Goal: Task Accomplishment & Management: Use online tool/utility

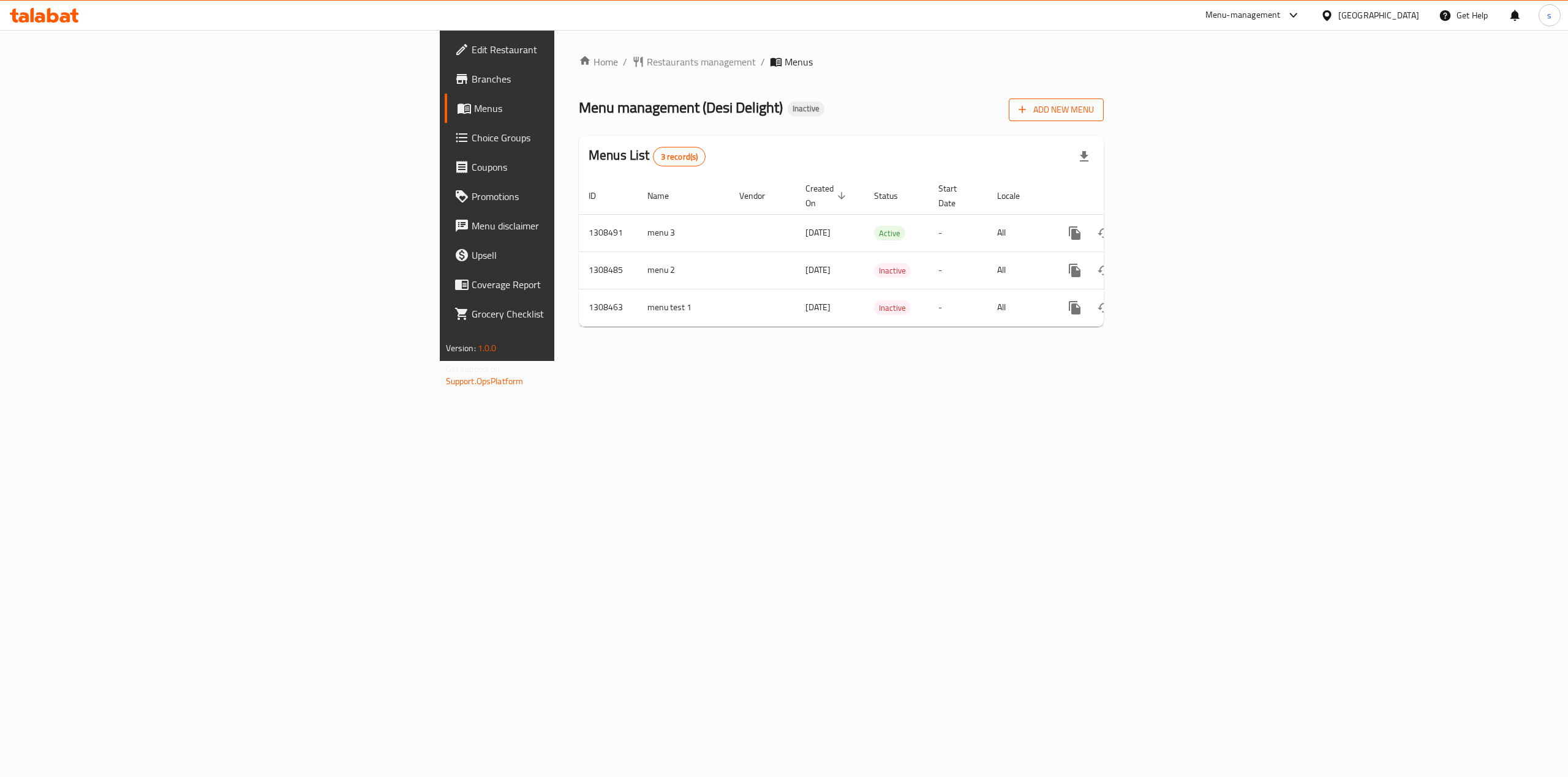
click at [1094, 106] on span "Add New Menu" at bounding box center [1056, 110] width 75 height 16
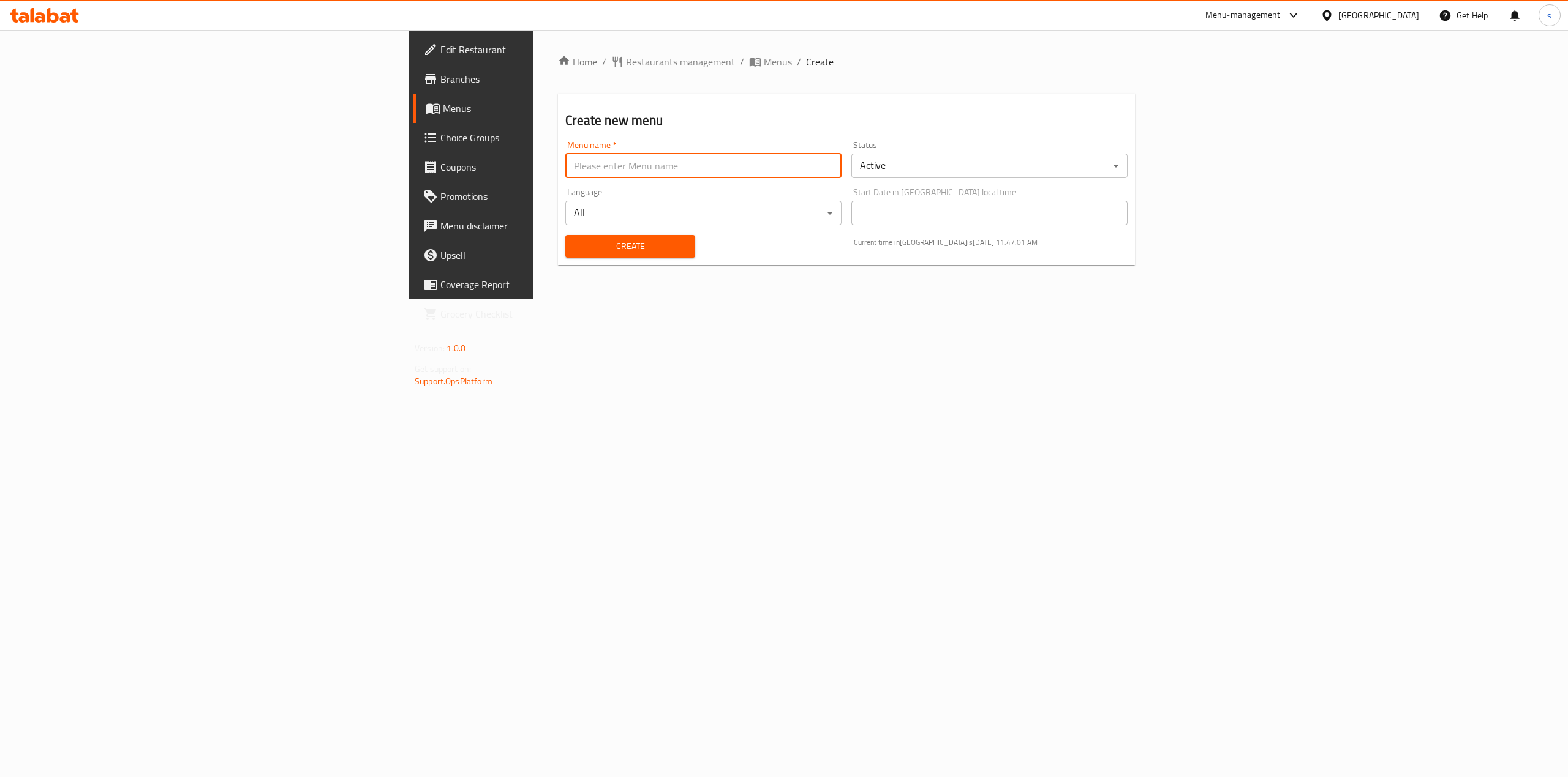
click at [565, 167] on input "text" at bounding box center [703, 166] width 277 height 24
type input "+"
type input "[DATE]"
click at [575, 249] on span "Create" at bounding box center [630, 247] width 110 height 16
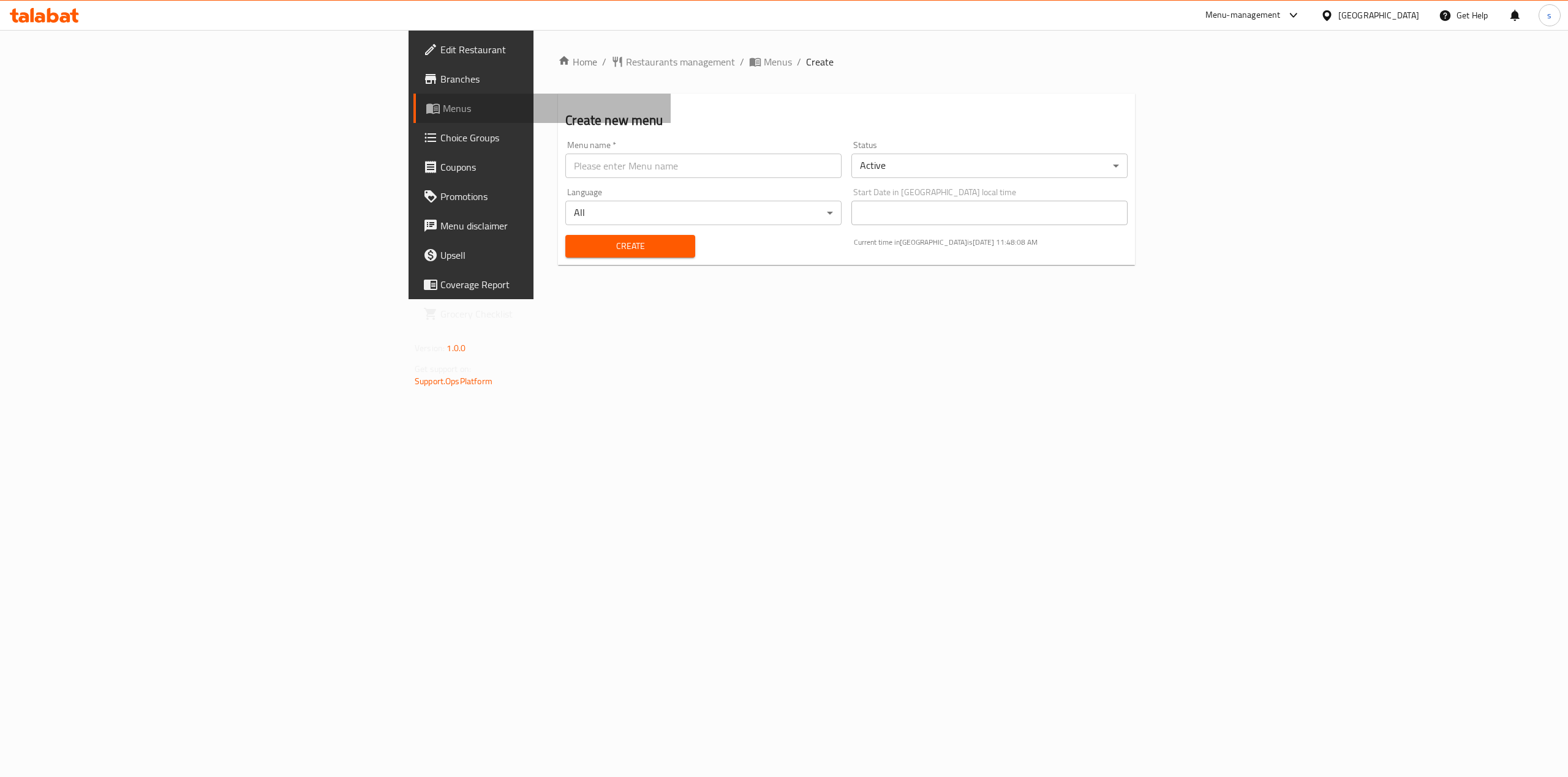
click at [414, 99] on link "Menus" at bounding box center [542, 108] width 257 height 30
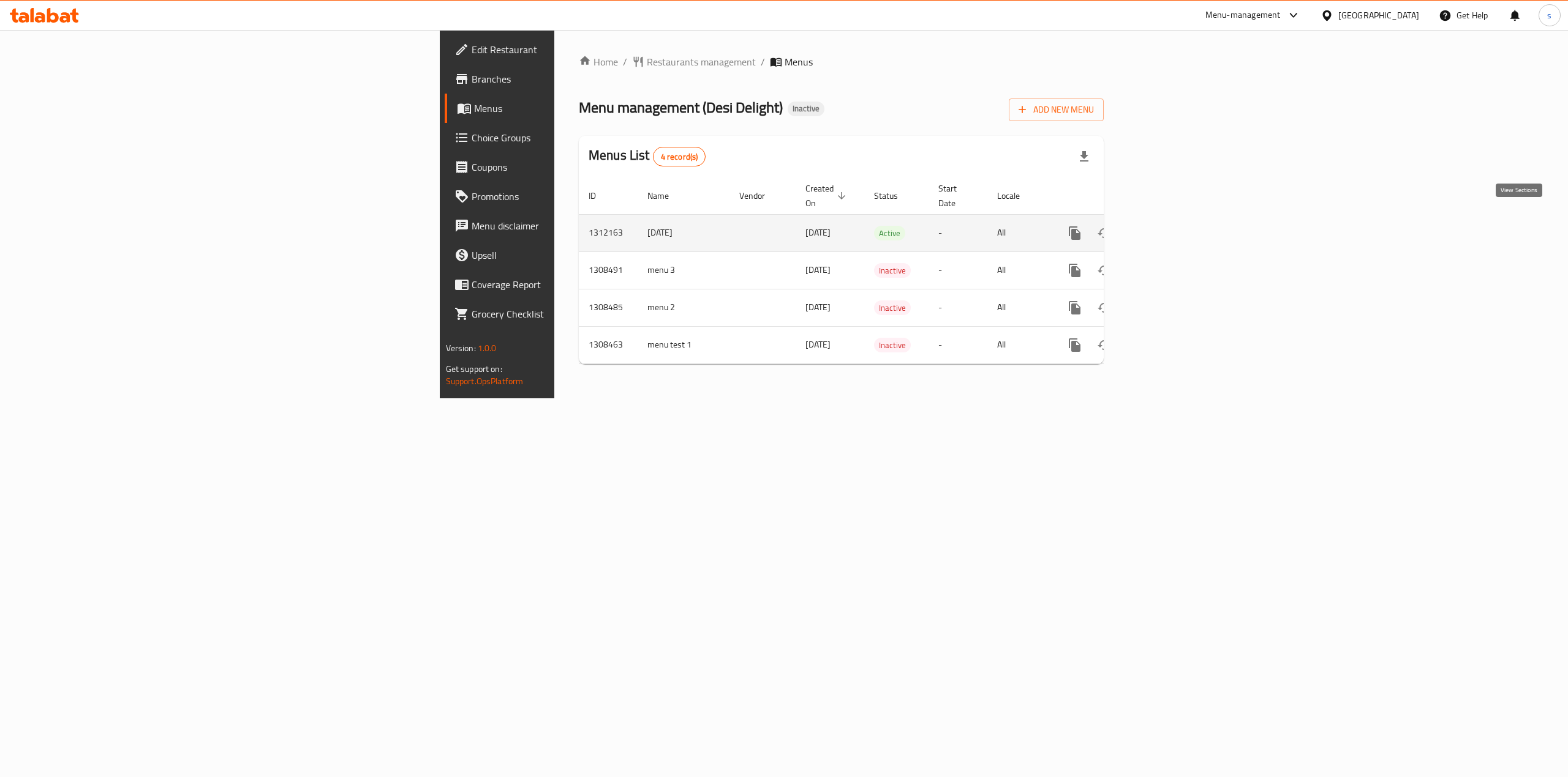
click at [1170, 226] on icon "enhanced table" at bounding box center [1162, 233] width 15 height 15
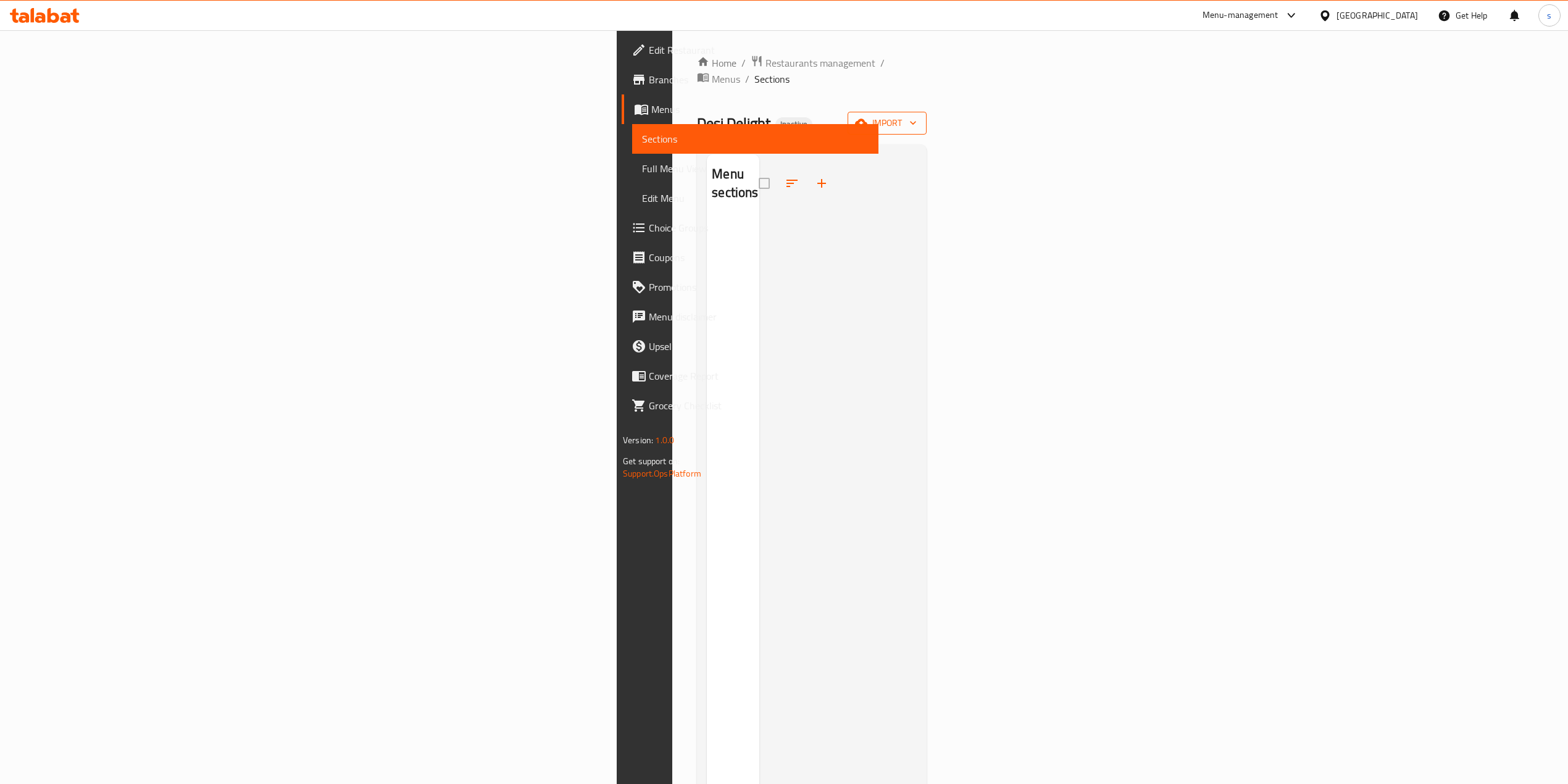
click at [916, 115] on span "import" at bounding box center [886, 123] width 59 height 16
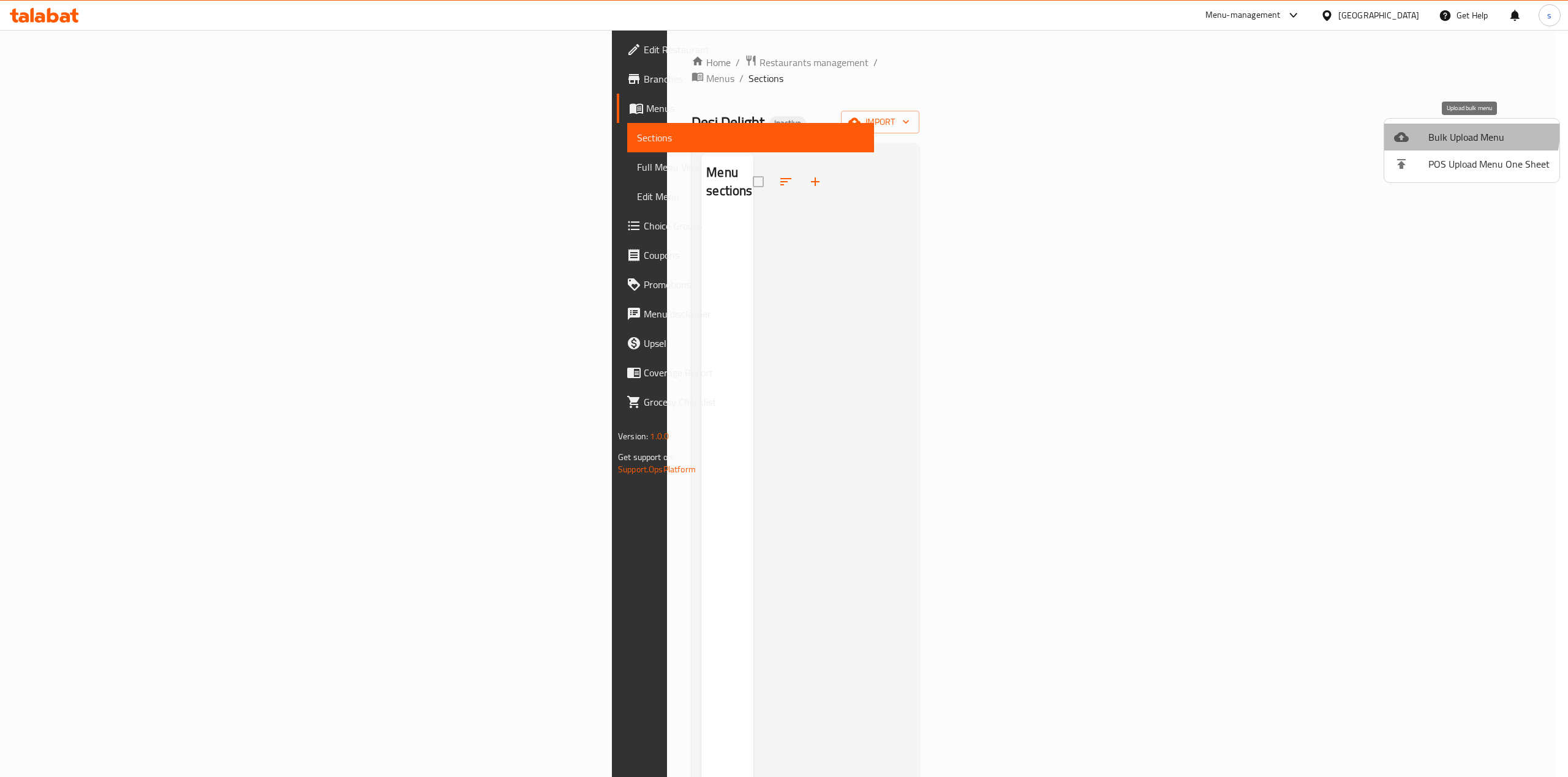
click at [1455, 130] on span "Bulk Upload Menu" at bounding box center [1489, 137] width 121 height 15
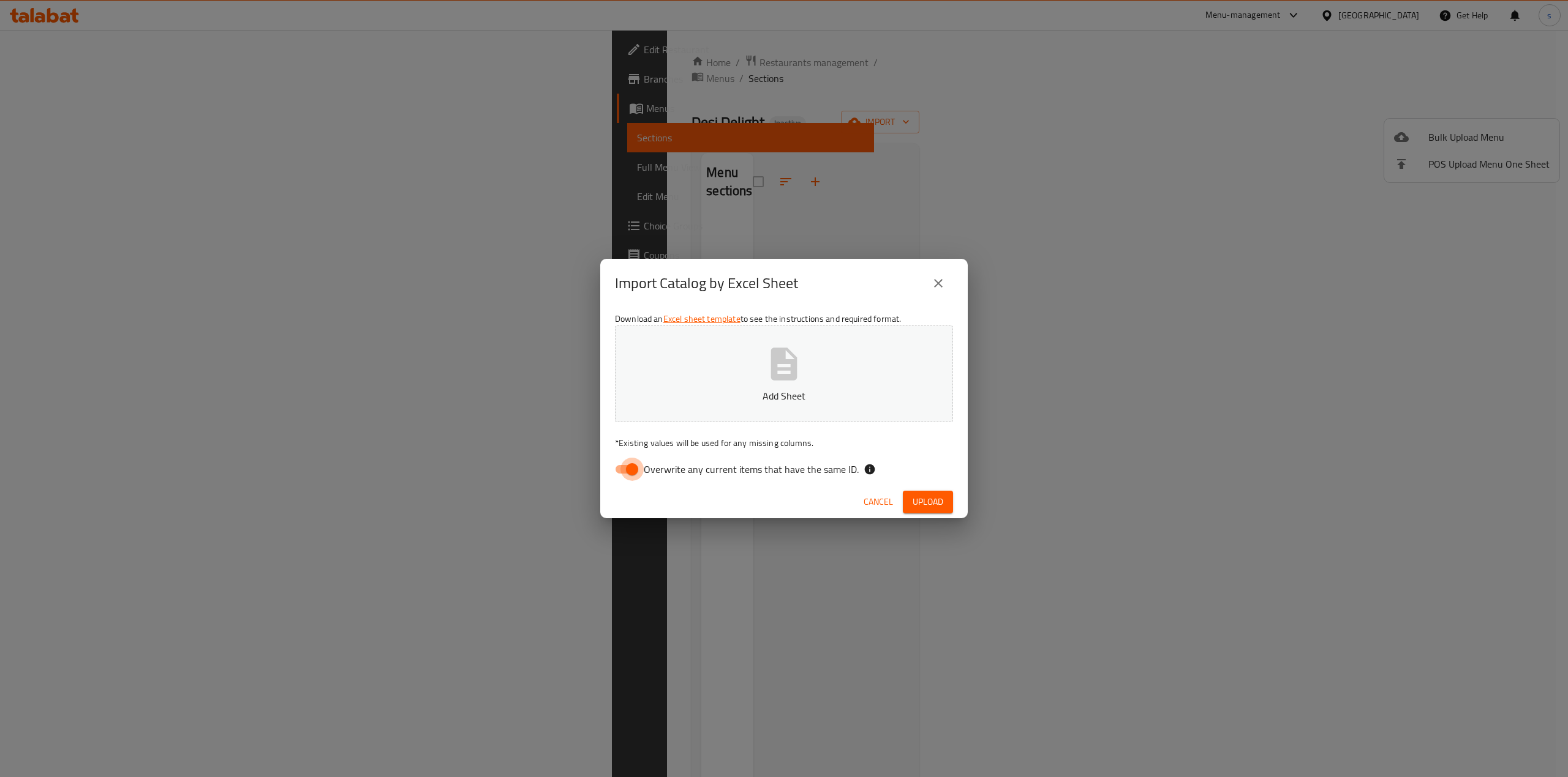
click at [621, 471] on input "Overwrite any current items that have the same ID." at bounding box center [632, 469] width 70 height 24
checkbox input "false"
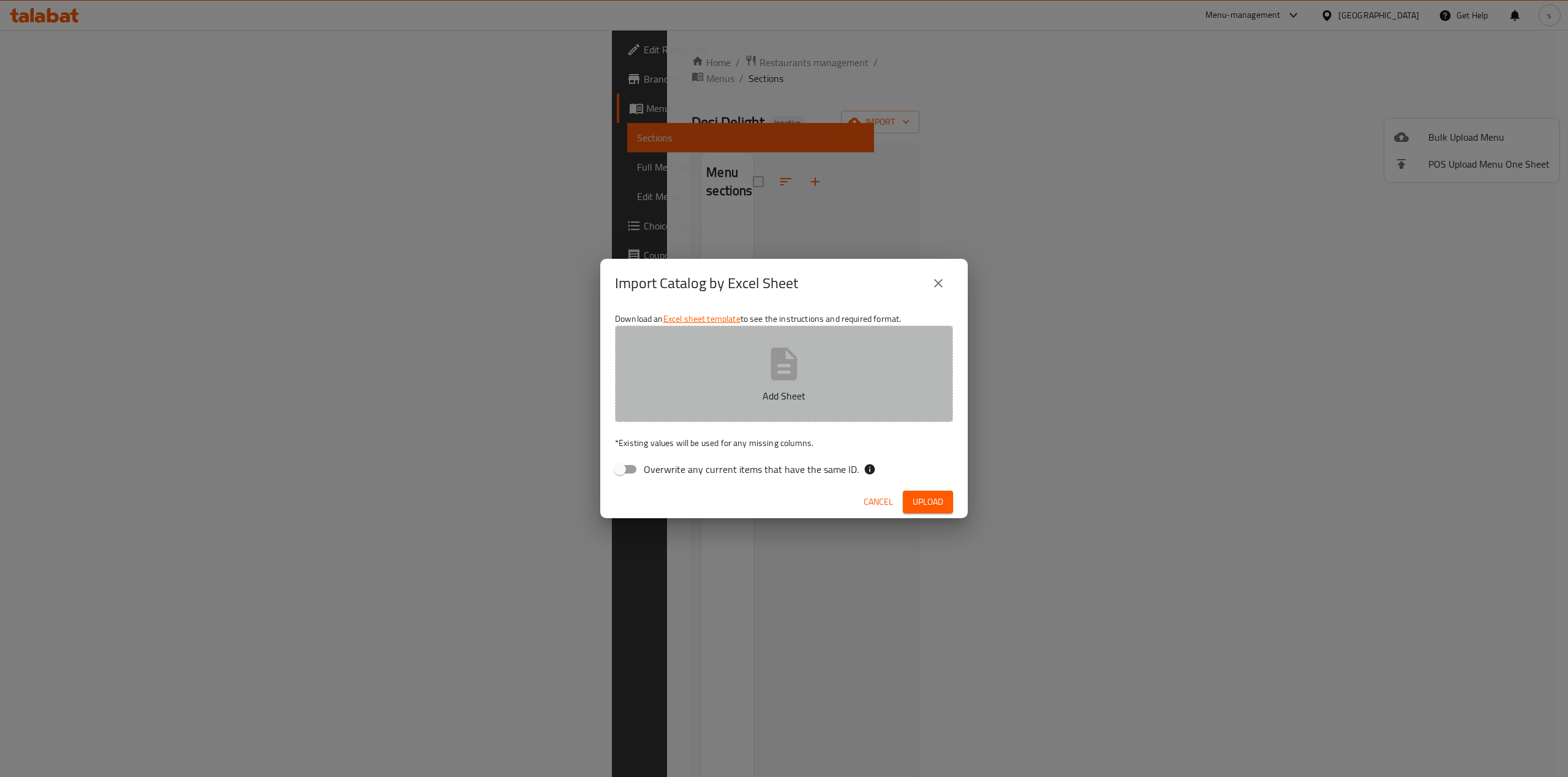
click at [700, 380] on button "Add Sheet" at bounding box center [784, 373] width 338 height 97
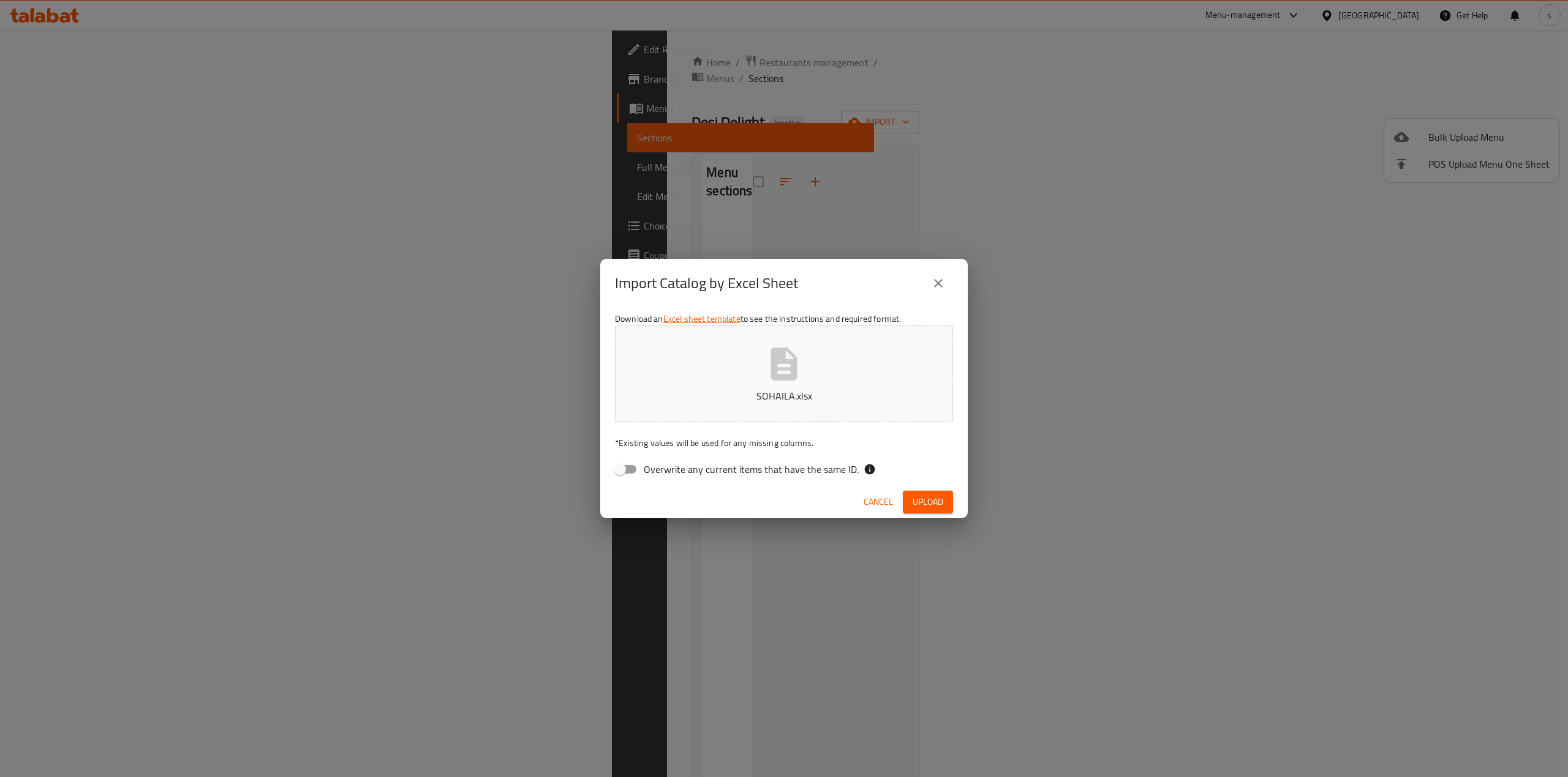
click at [932, 500] on span "Upload" at bounding box center [928, 502] width 31 height 16
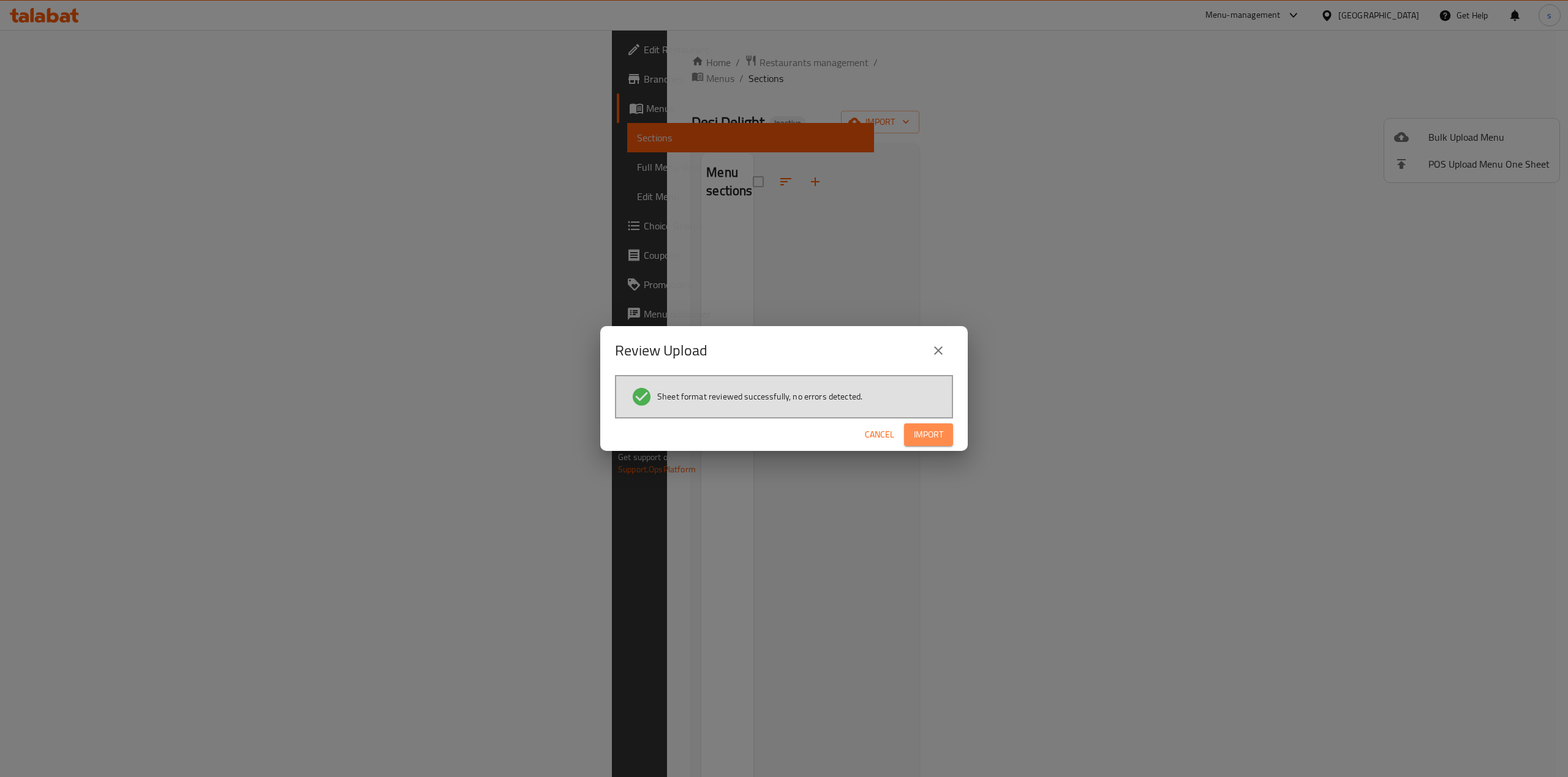
click at [921, 440] on span "Import" at bounding box center [928, 435] width 30 height 16
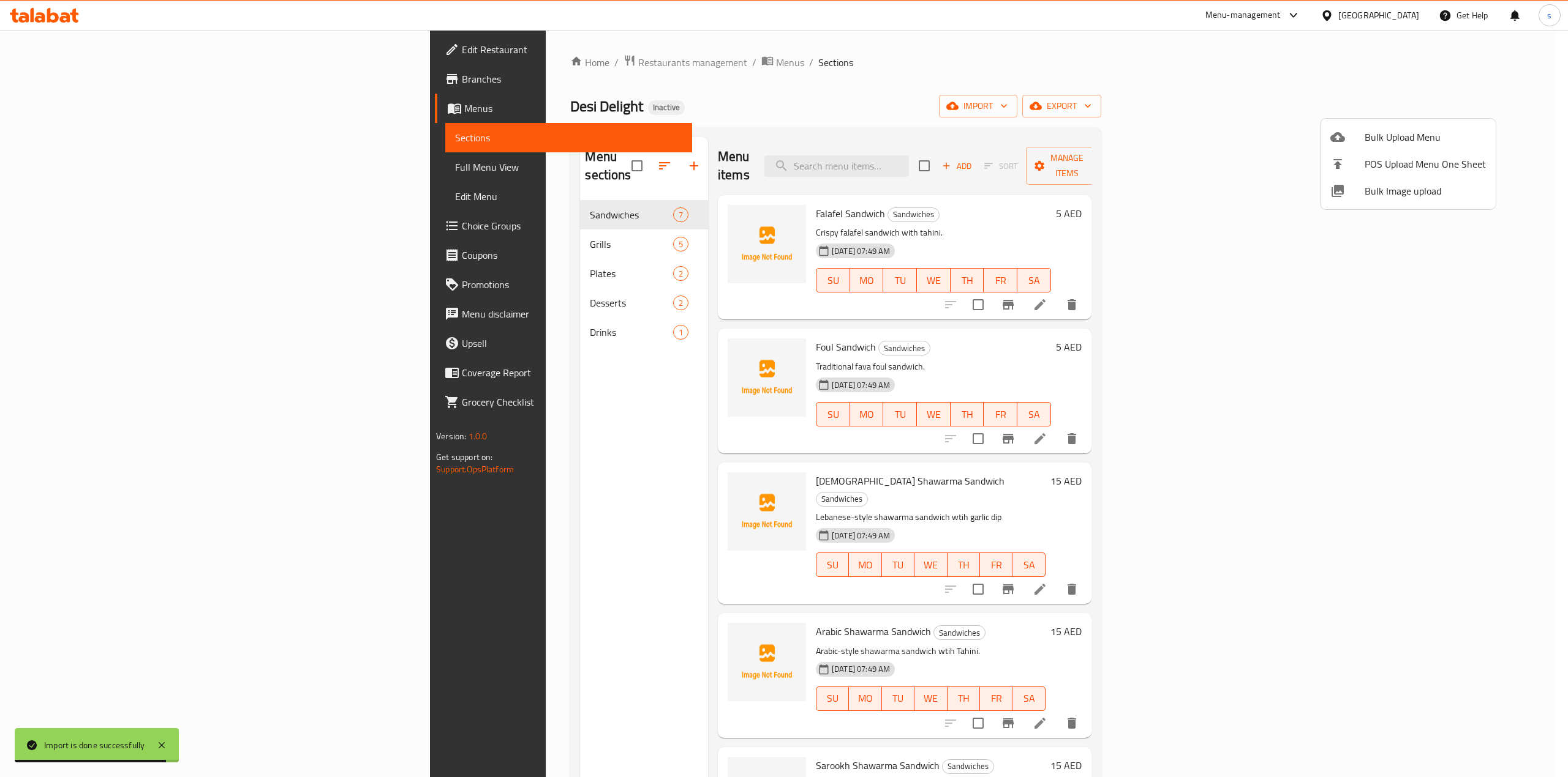
click at [1067, 85] on div at bounding box center [784, 388] width 1568 height 777
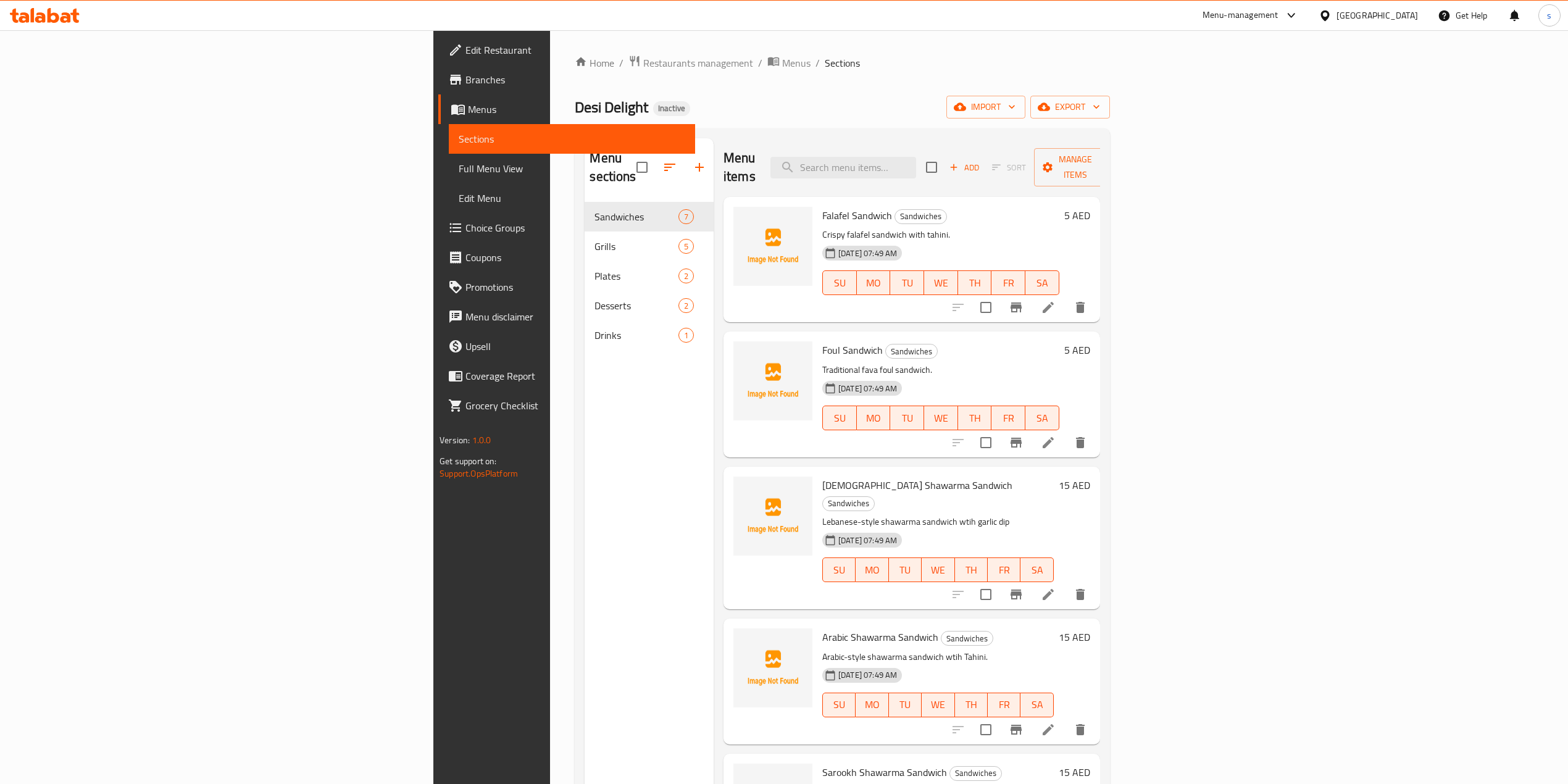
click at [458, 166] on span "Full Menu View" at bounding box center [572, 168] width 227 height 15
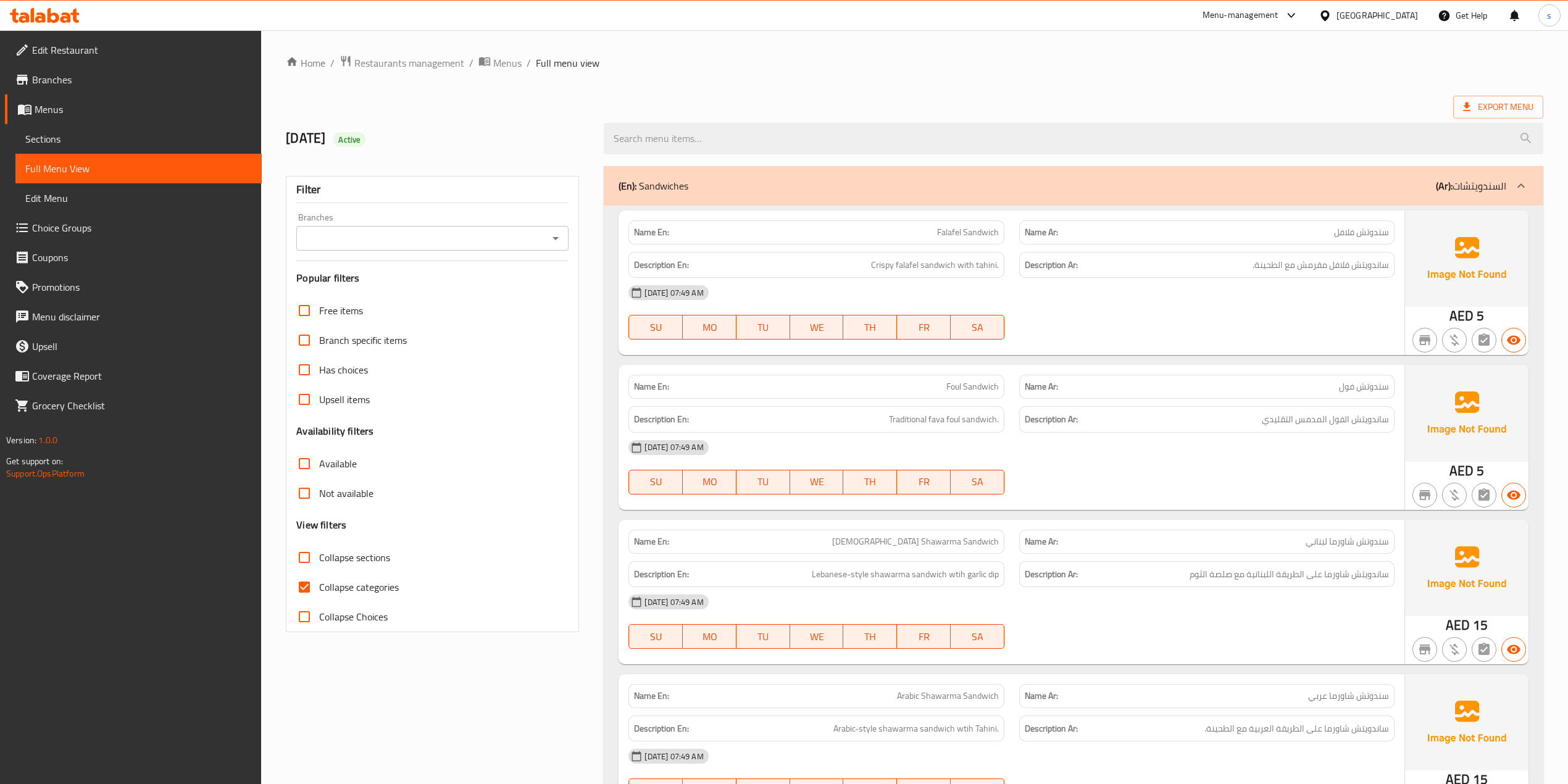
click at [310, 583] on input "Collapse categories" at bounding box center [304, 588] width 30 height 30
checkbox input "false"
click at [1504, 98] on span "Export Menu" at bounding box center [1498, 107] width 90 height 23
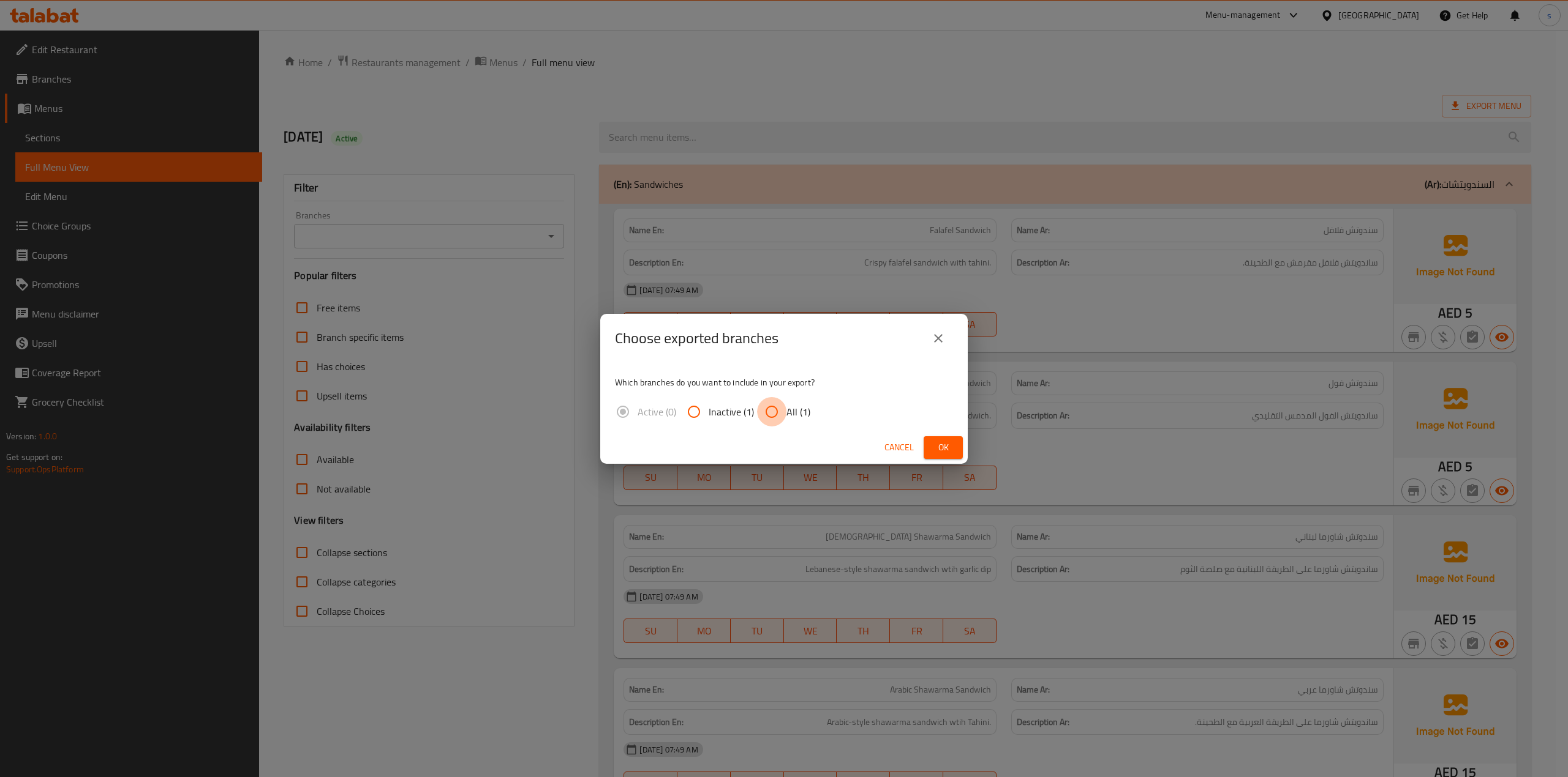
click at [784, 410] on input "All (1)" at bounding box center [772, 412] width 30 height 30
radio input "true"
click at [938, 443] on span "Ok" at bounding box center [943, 448] width 19 height 16
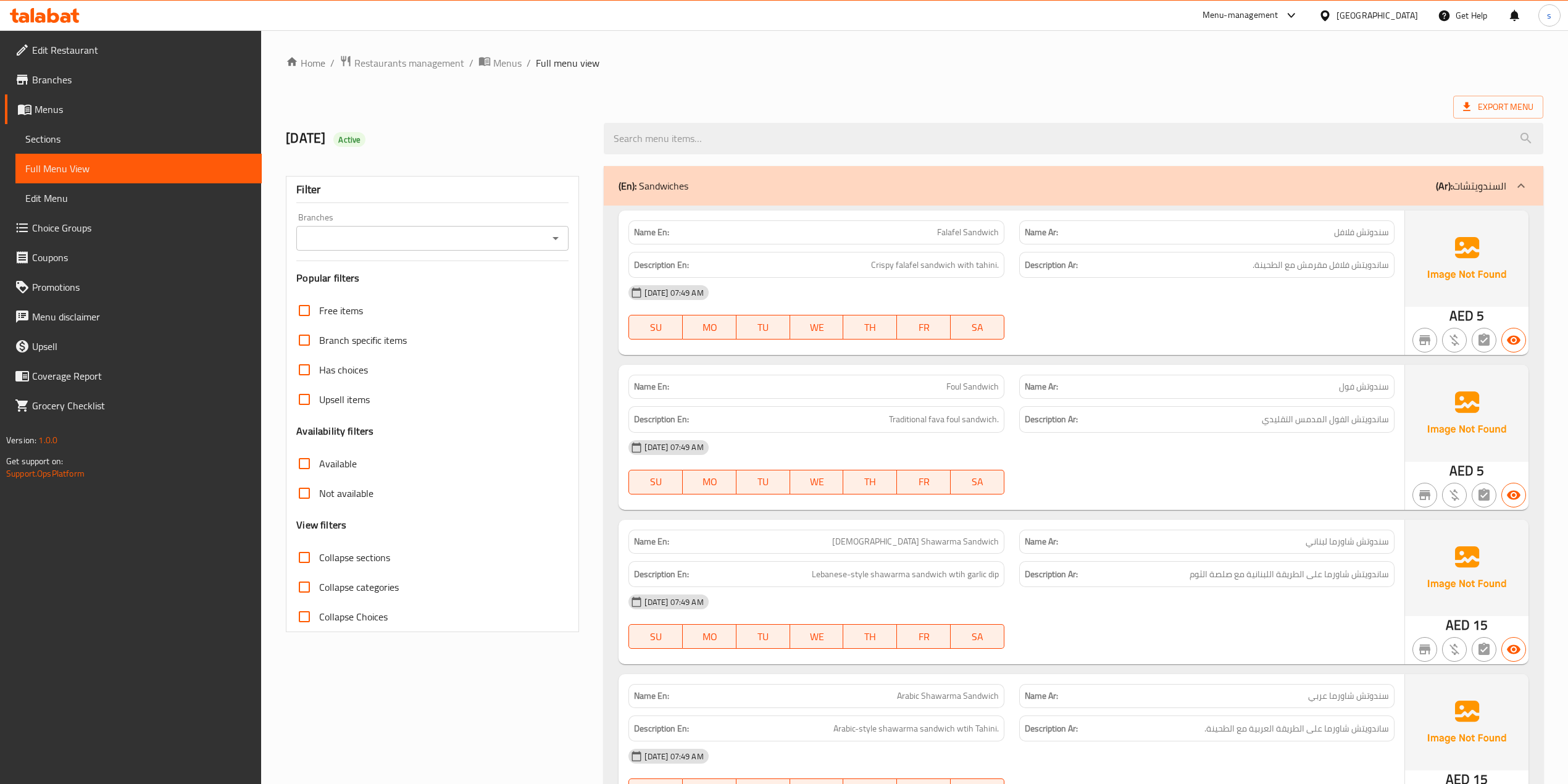
click at [40, 111] on span "Menus" at bounding box center [142, 109] width 217 height 15
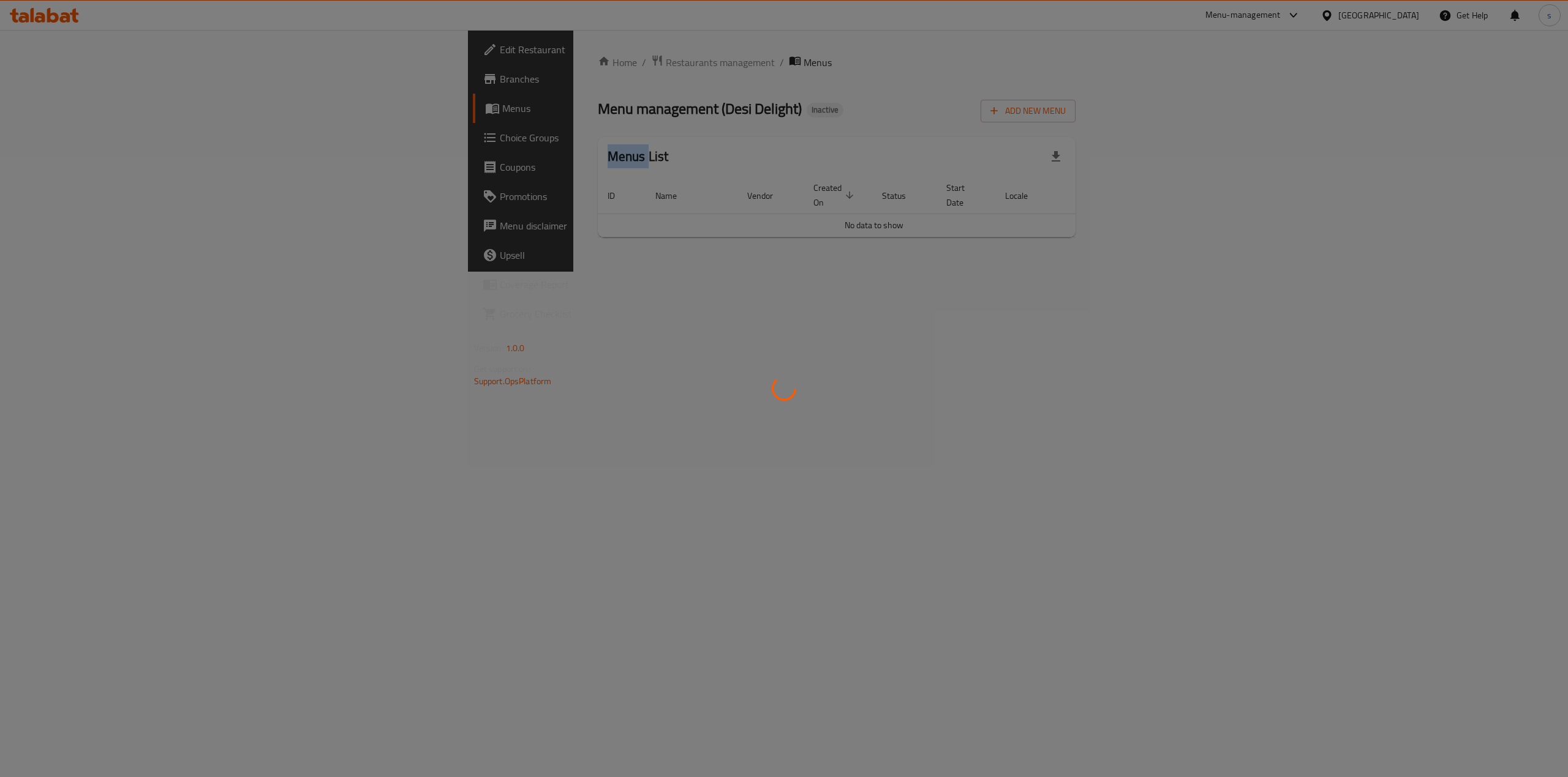
click at [40, 110] on div at bounding box center [784, 388] width 1568 height 777
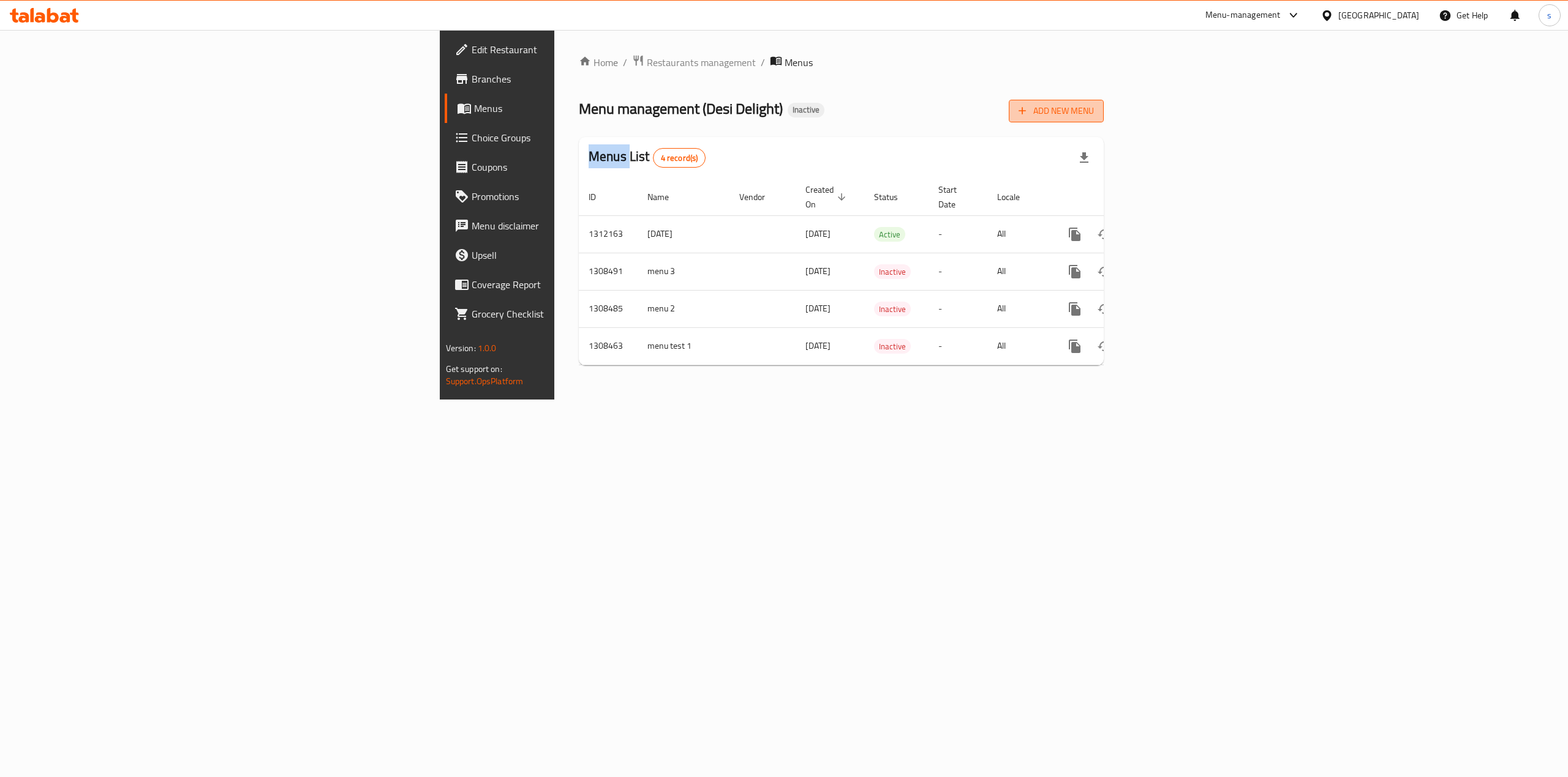
click at [1094, 112] on span "Add New Menu" at bounding box center [1056, 112] width 75 height 16
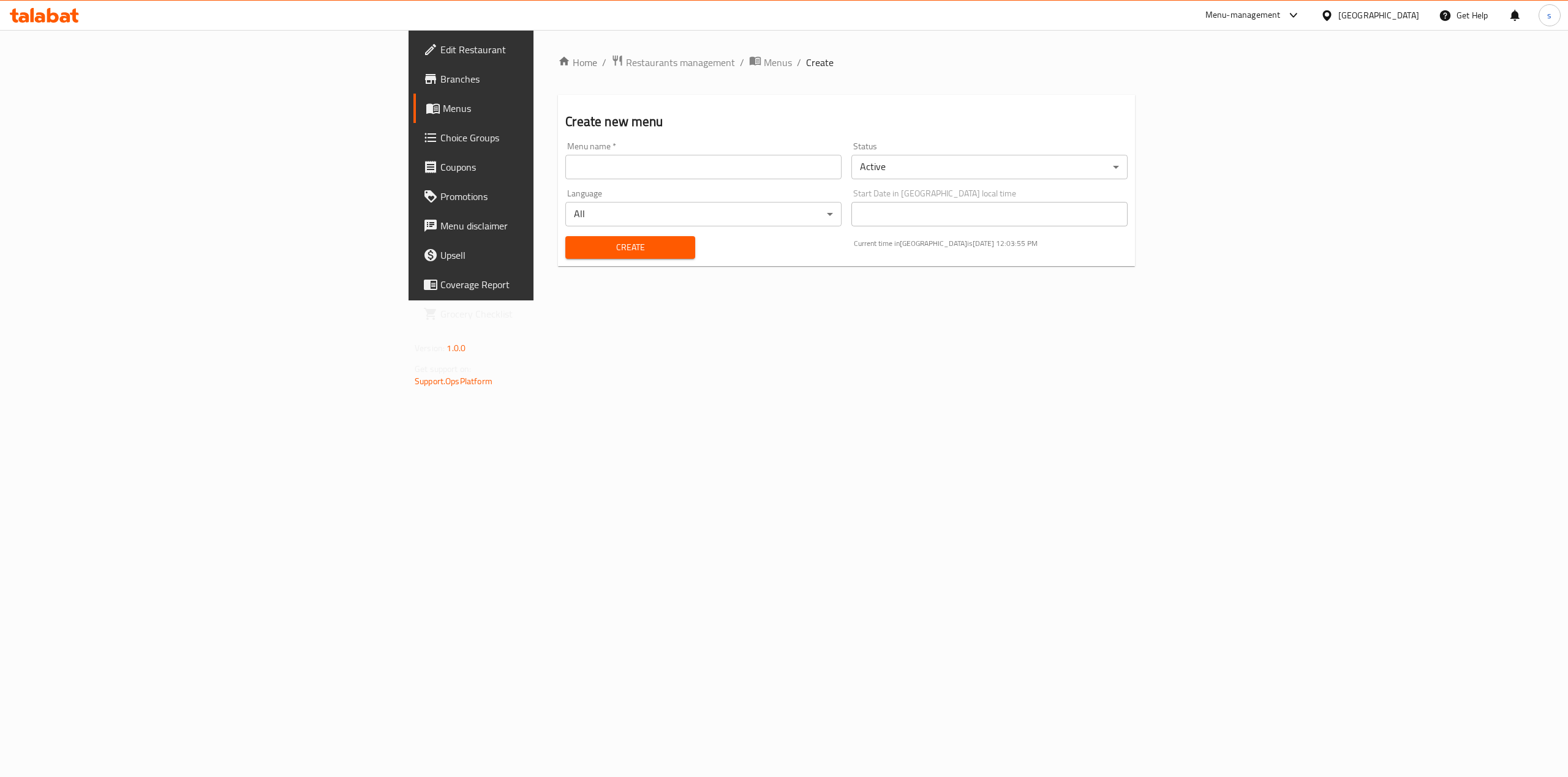
click at [565, 161] on input "text" at bounding box center [703, 167] width 277 height 24
click at [565, 167] on input "sohaila [DATE]" at bounding box center [703, 167] width 277 height 24
type input "sohaila [DATE]"
click at [575, 242] on span "Create" at bounding box center [630, 248] width 110 height 16
click at [414, 116] on link "Menus" at bounding box center [542, 108] width 257 height 30
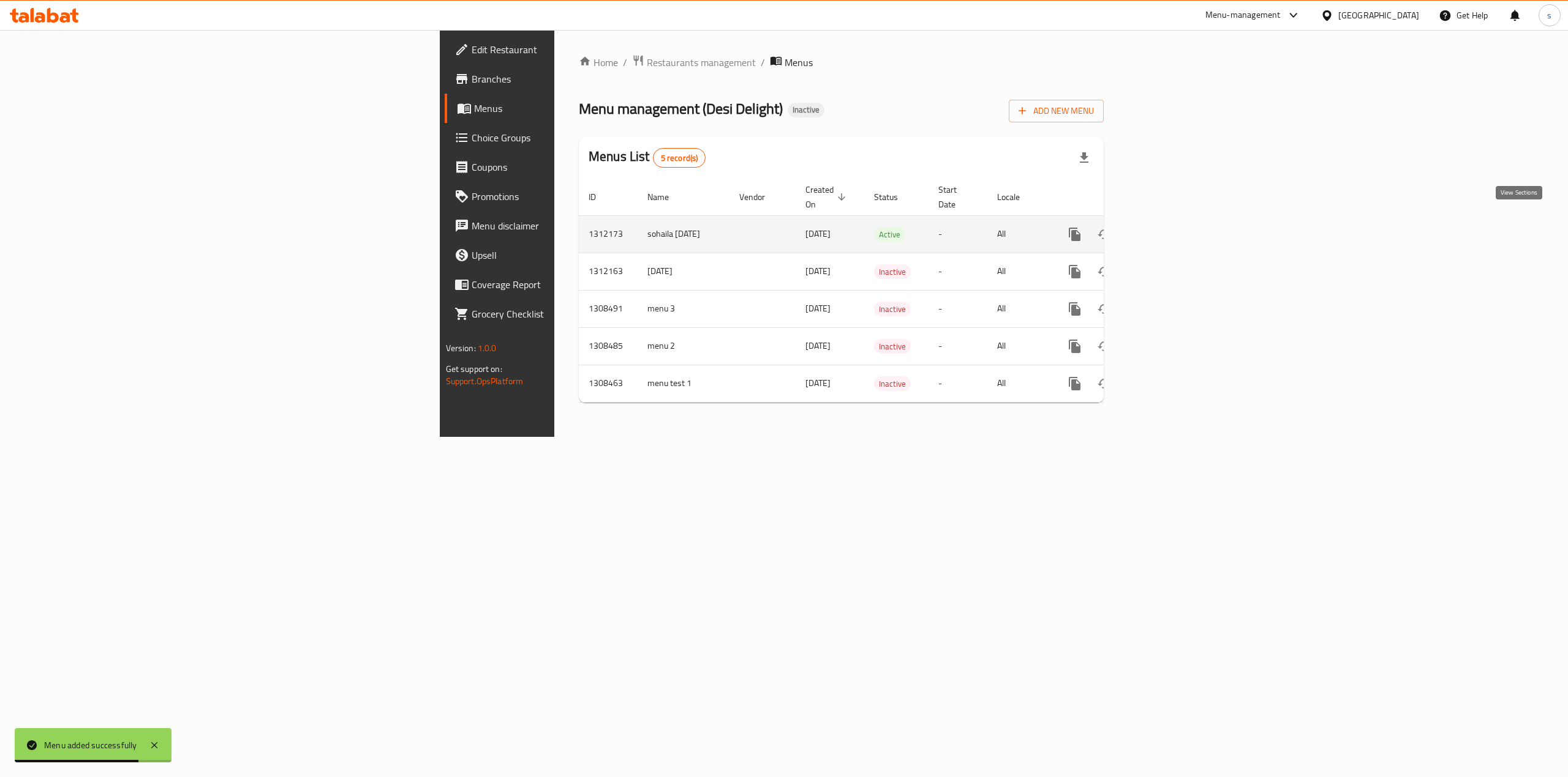
click at [1170, 227] on icon "enhanced table" at bounding box center [1162, 234] width 15 height 15
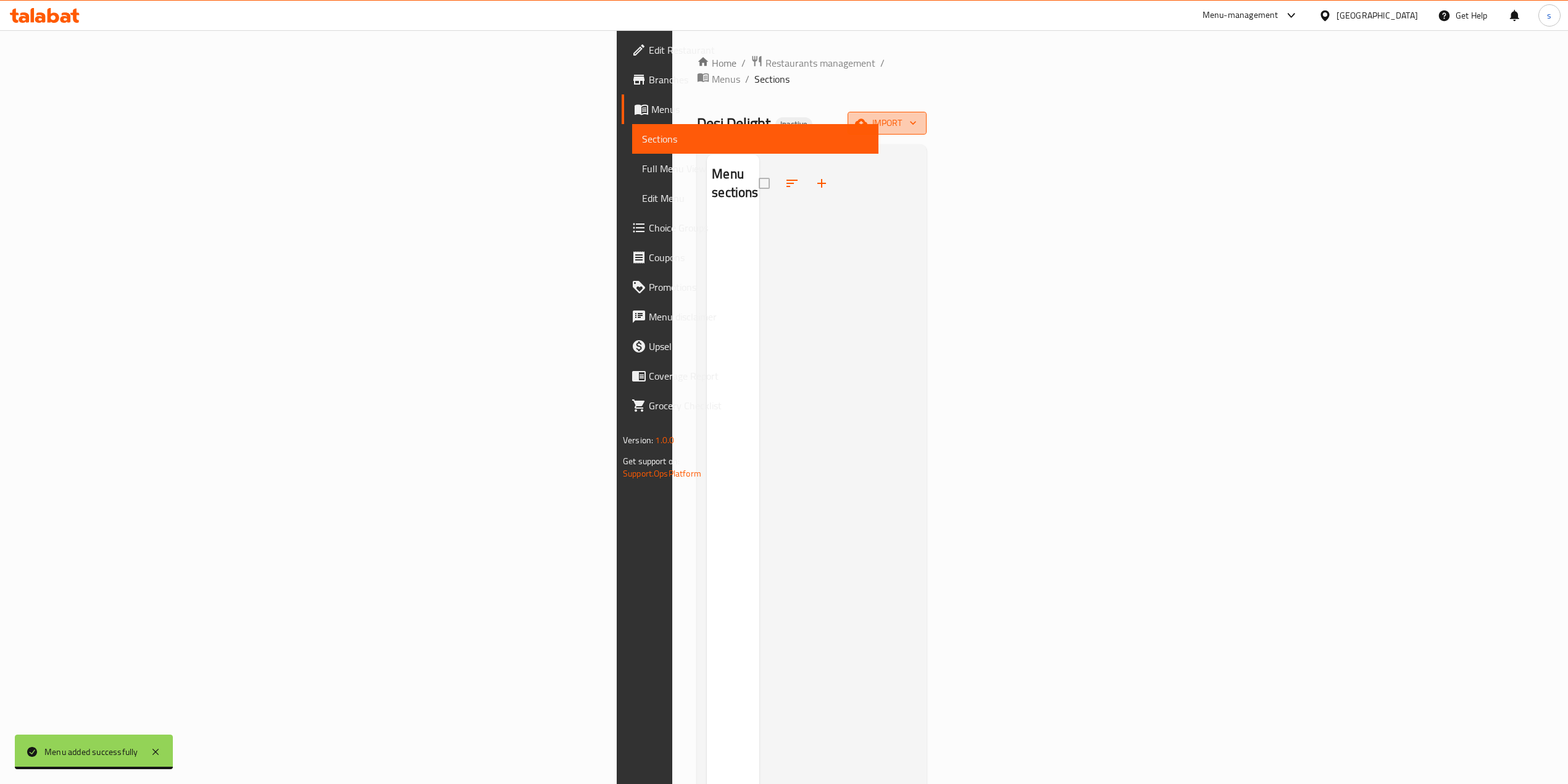
click at [916, 115] on span "import" at bounding box center [886, 123] width 59 height 16
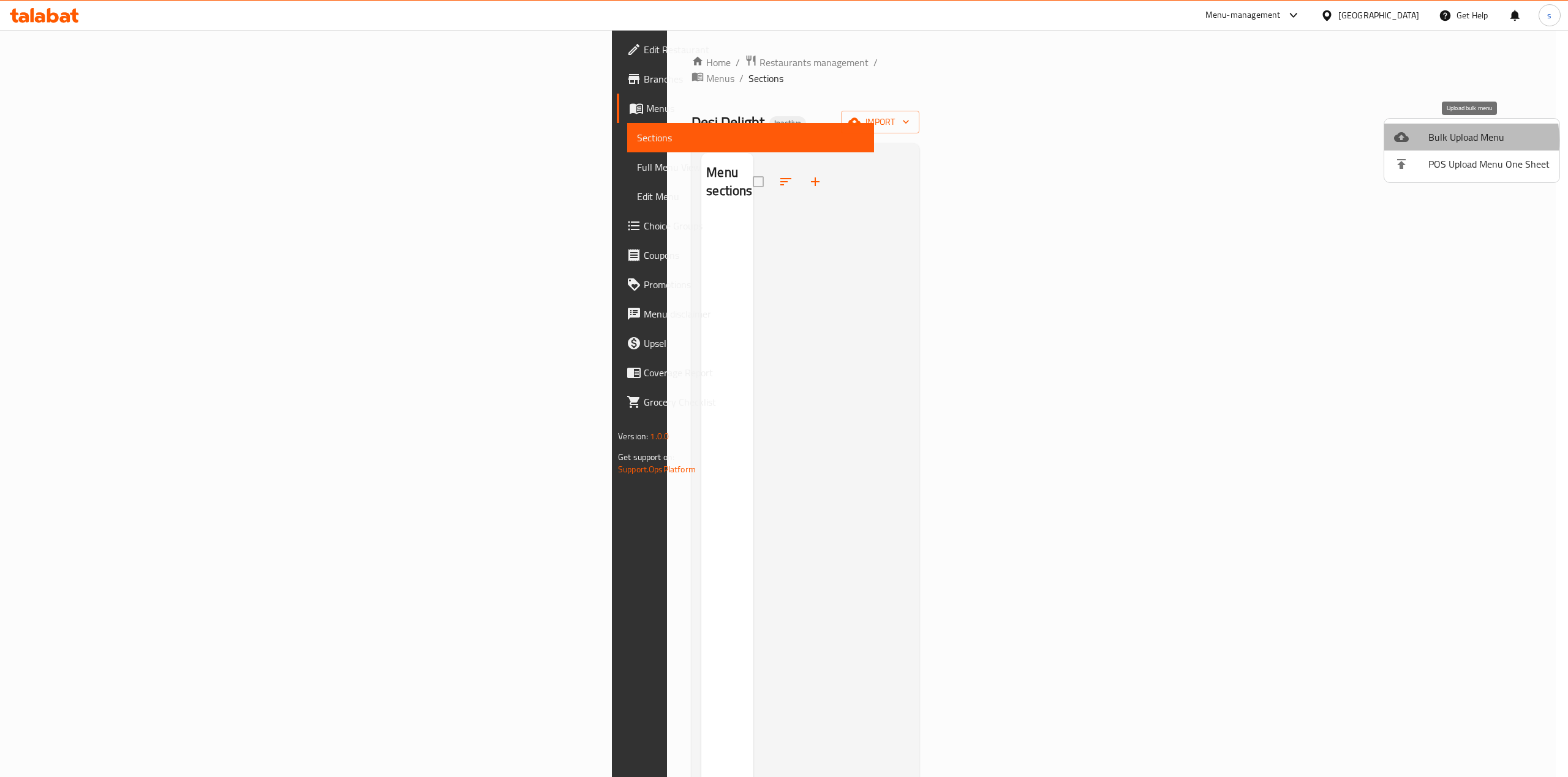
click at [1443, 140] on span "Bulk Upload Menu" at bounding box center [1489, 137] width 121 height 15
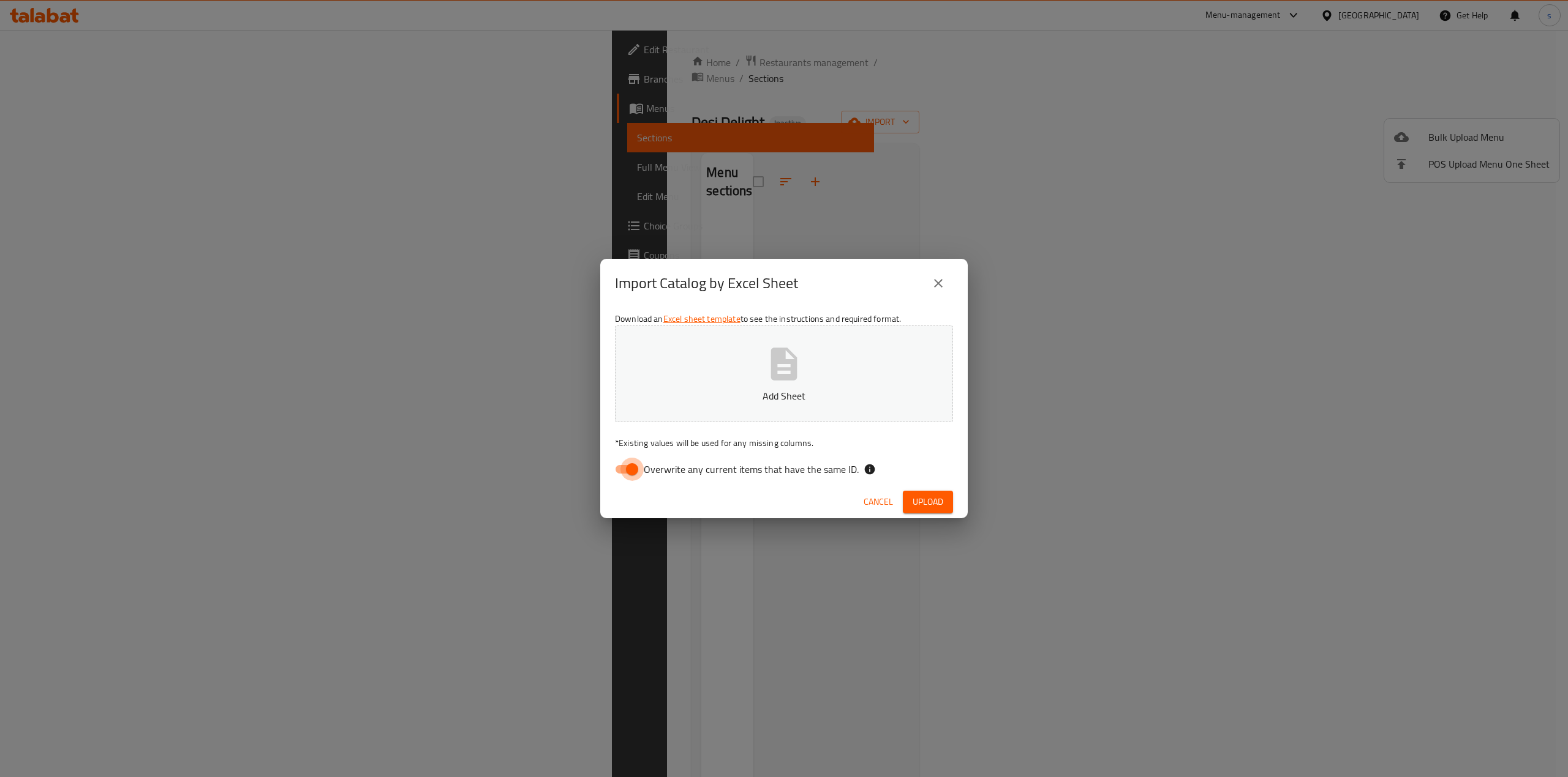
click at [627, 468] on input "Overwrite any current items that have the same ID." at bounding box center [632, 469] width 70 height 24
checkbox input "false"
click at [686, 376] on button "Add Sheet" at bounding box center [784, 373] width 338 height 97
click at [934, 495] on span "Upload" at bounding box center [928, 502] width 31 height 16
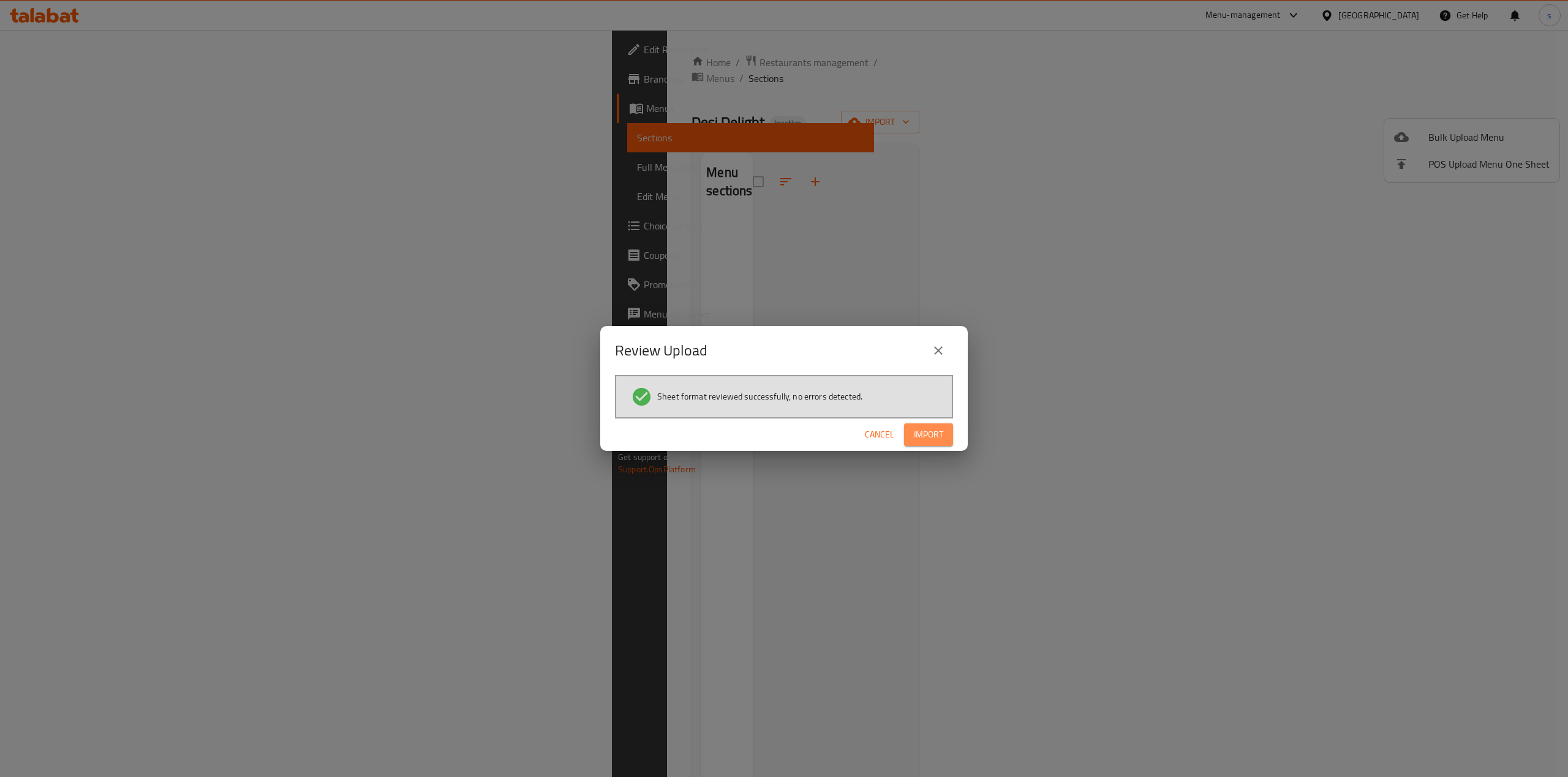
click at [929, 436] on span "Import" at bounding box center [928, 435] width 30 height 16
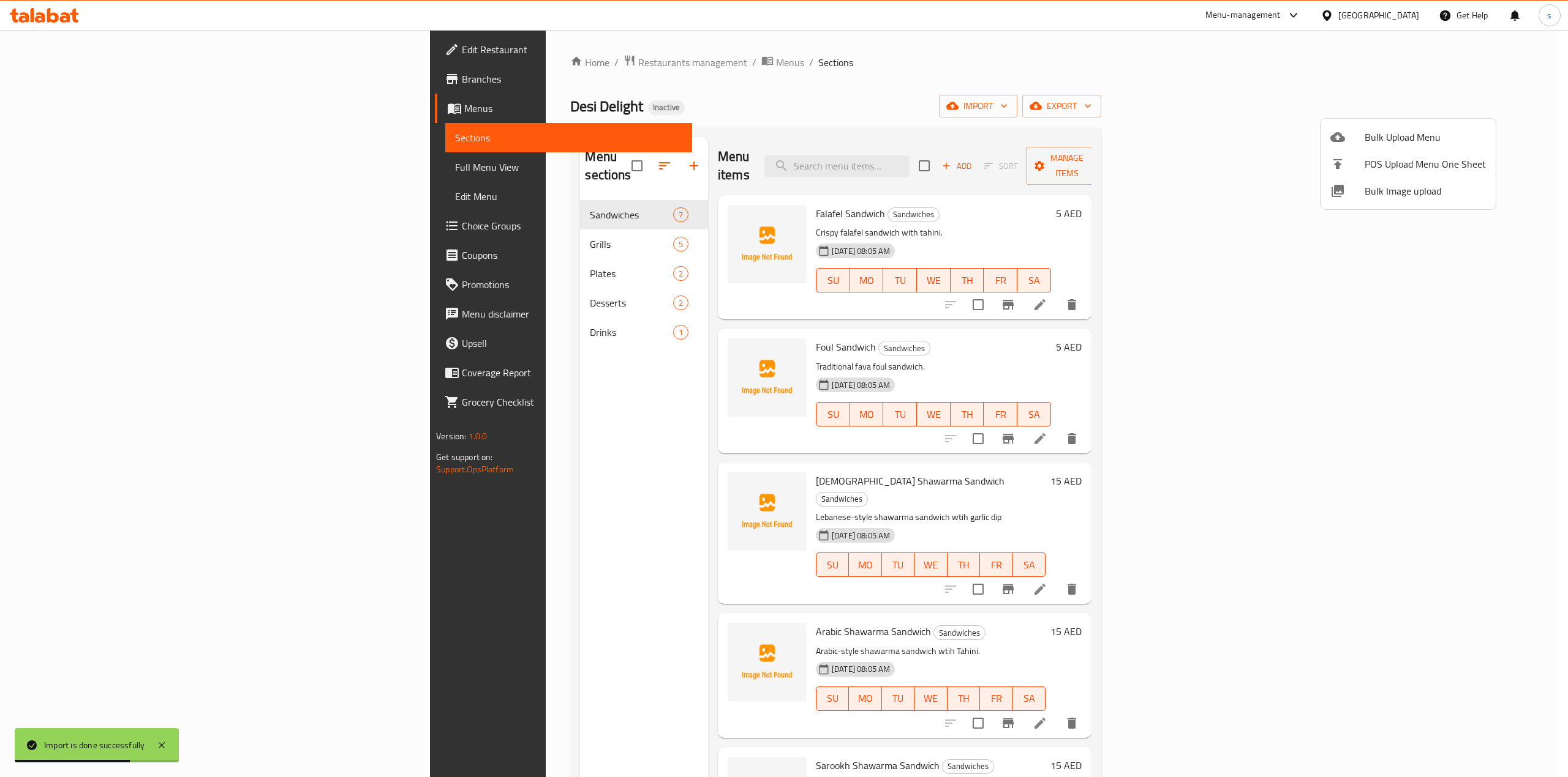
click at [442, 378] on div at bounding box center [784, 388] width 1568 height 777
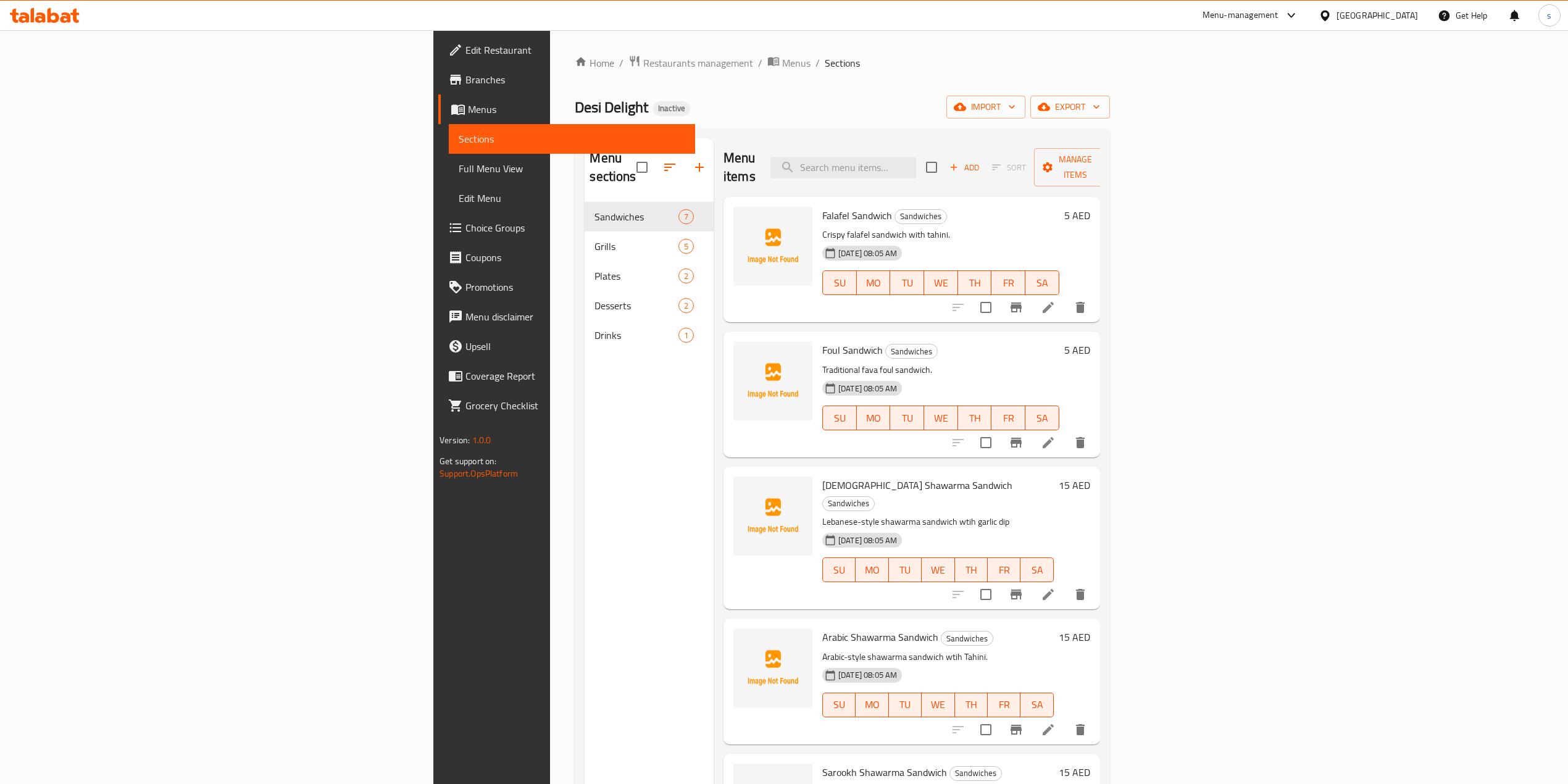
click at [458, 161] on span "Full Menu View" at bounding box center [572, 168] width 227 height 15
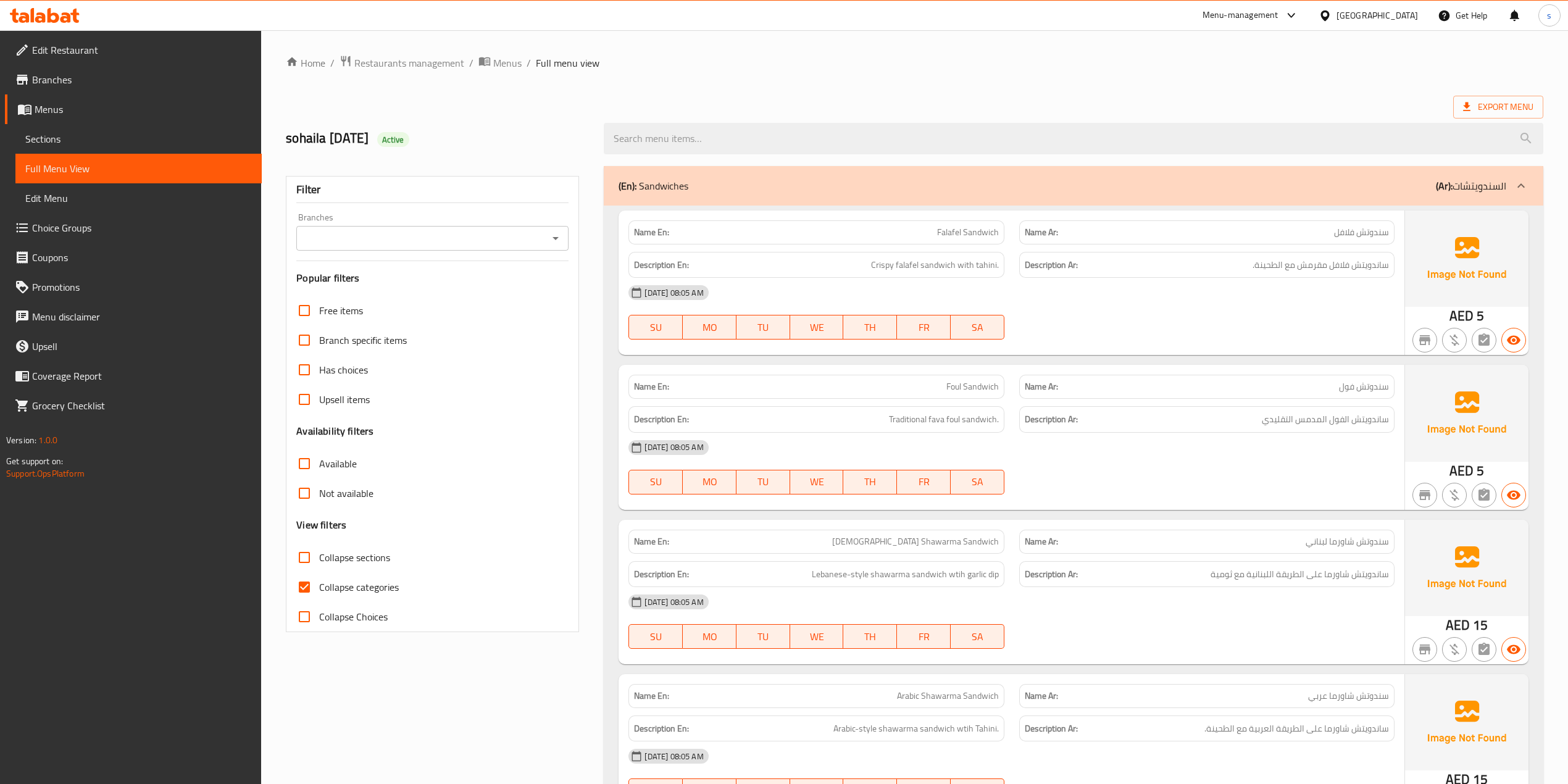
click at [300, 590] on input "Collapse categories" at bounding box center [304, 588] width 30 height 30
checkbox input "false"
click at [1491, 109] on span "Export Menu" at bounding box center [1498, 107] width 70 height 16
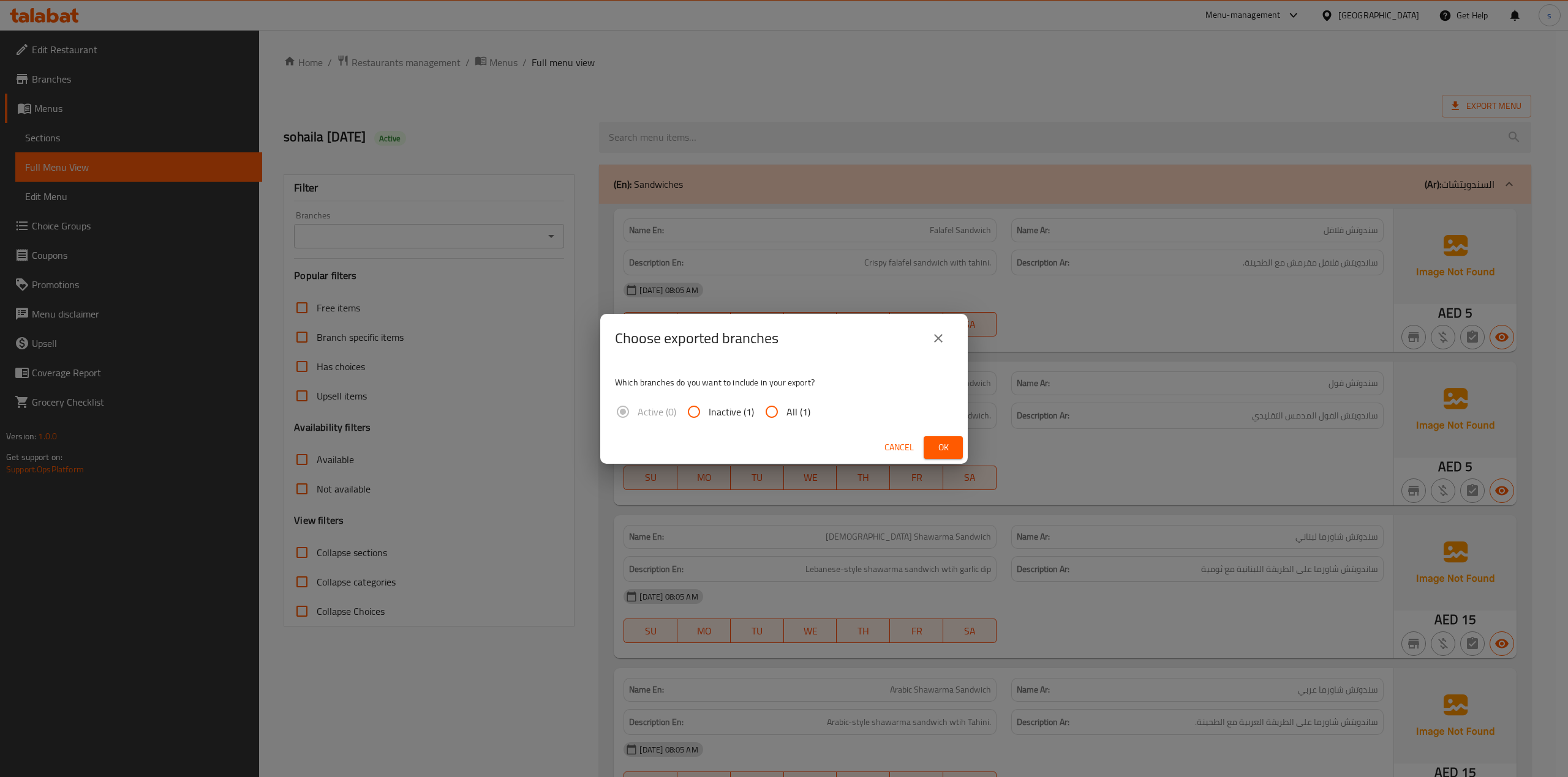
click at [767, 412] on input "All (1)" at bounding box center [772, 412] width 30 height 30
radio input "true"
click at [941, 443] on span "Ok" at bounding box center [943, 448] width 19 height 16
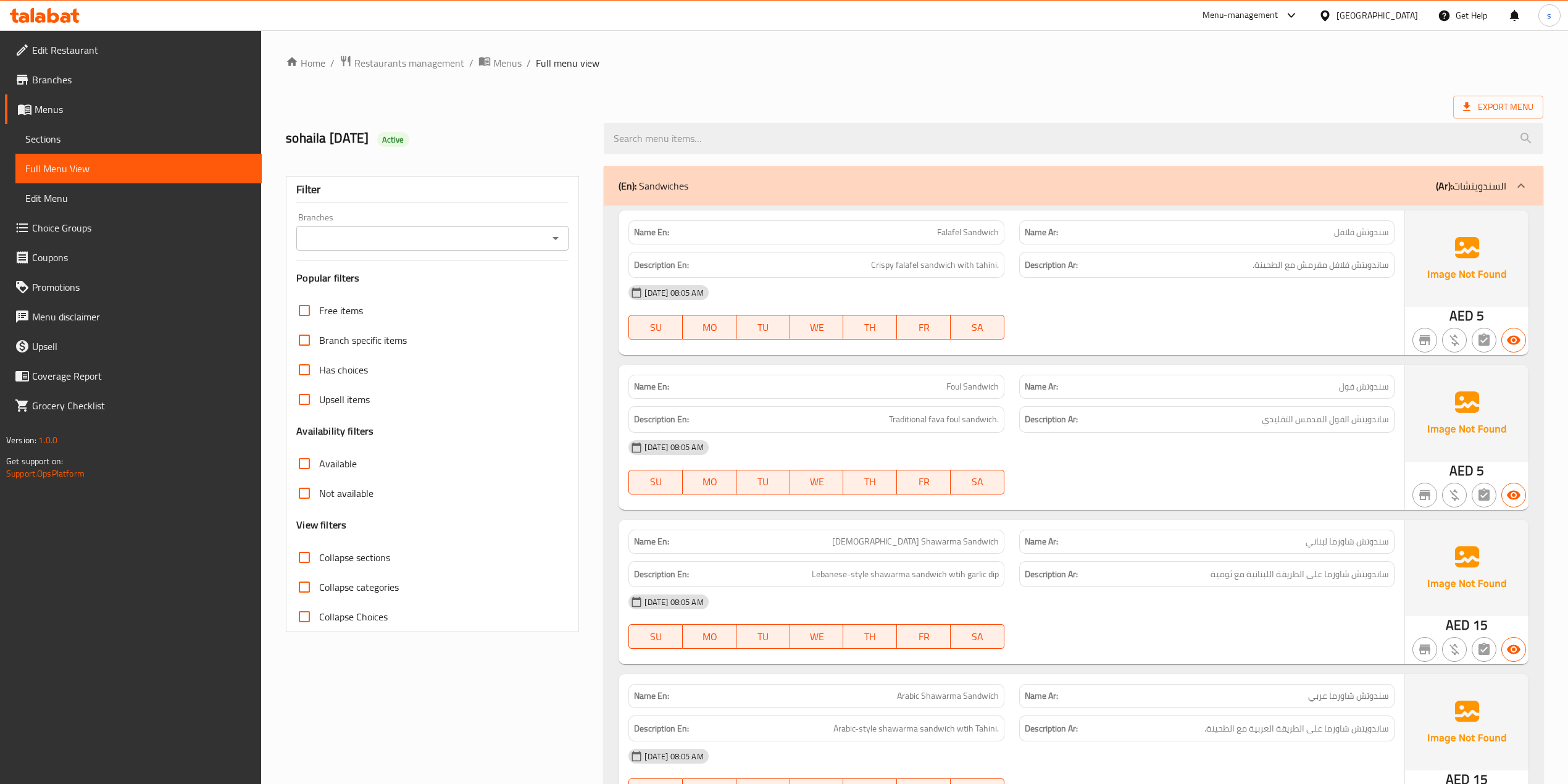
click at [968, 99] on div "Export Menu" at bounding box center [915, 107] width 1258 height 23
